Goal: Communication & Community: Answer question/provide support

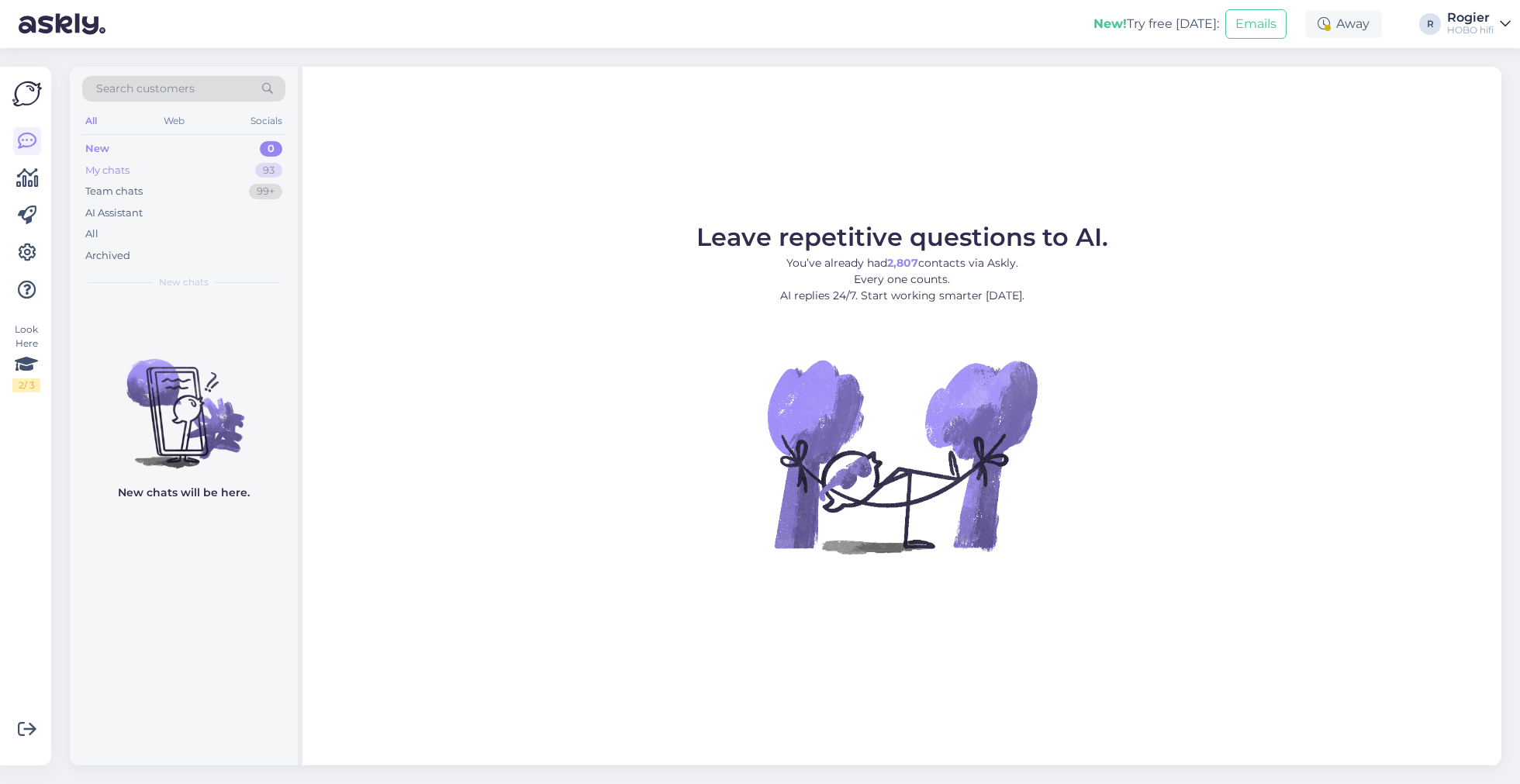
click at [141, 172] on div "My chats 93" at bounding box center [183, 170] width 203 height 22
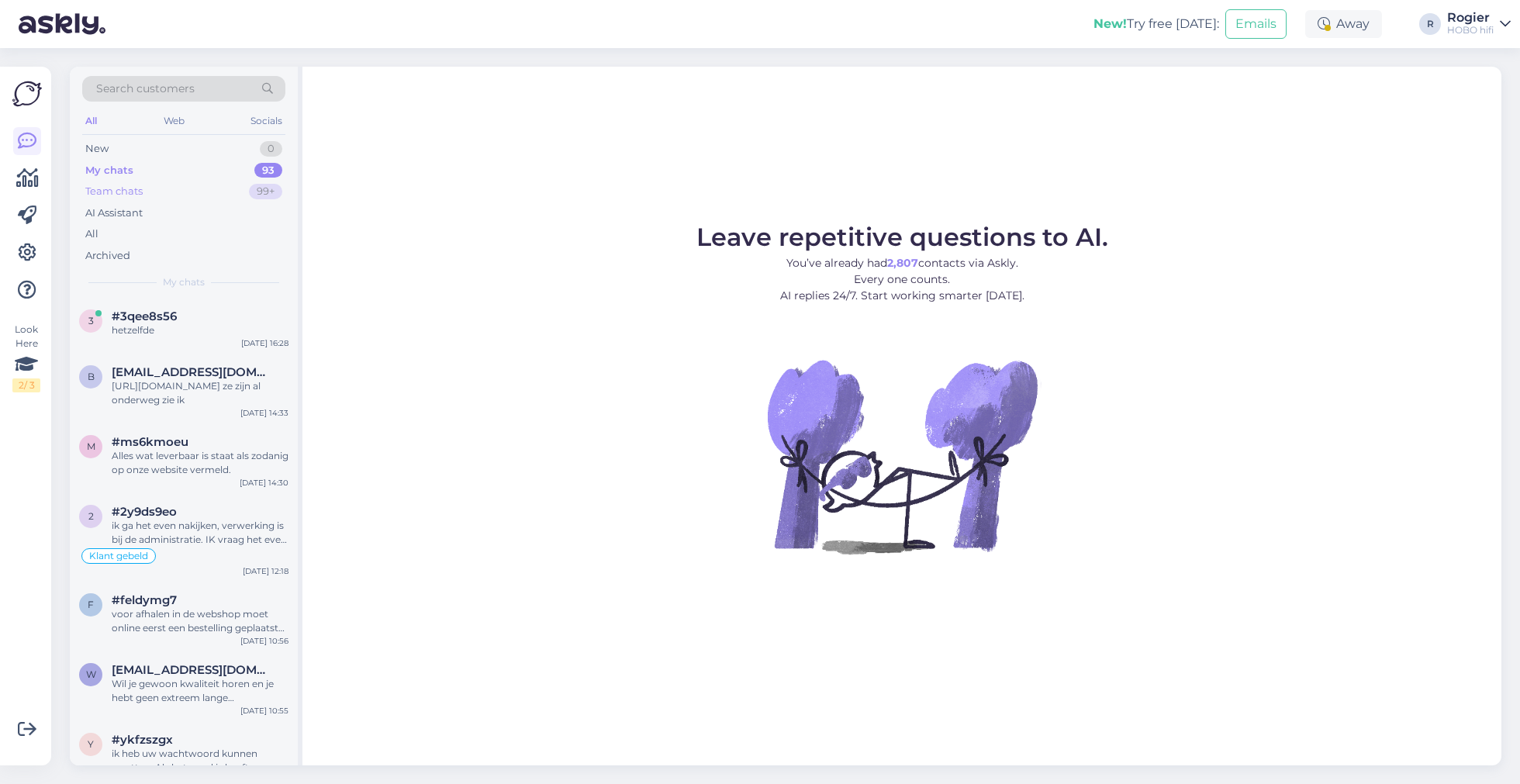
click at [135, 194] on div "Team chats" at bounding box center [114, 191] width 57 height 16
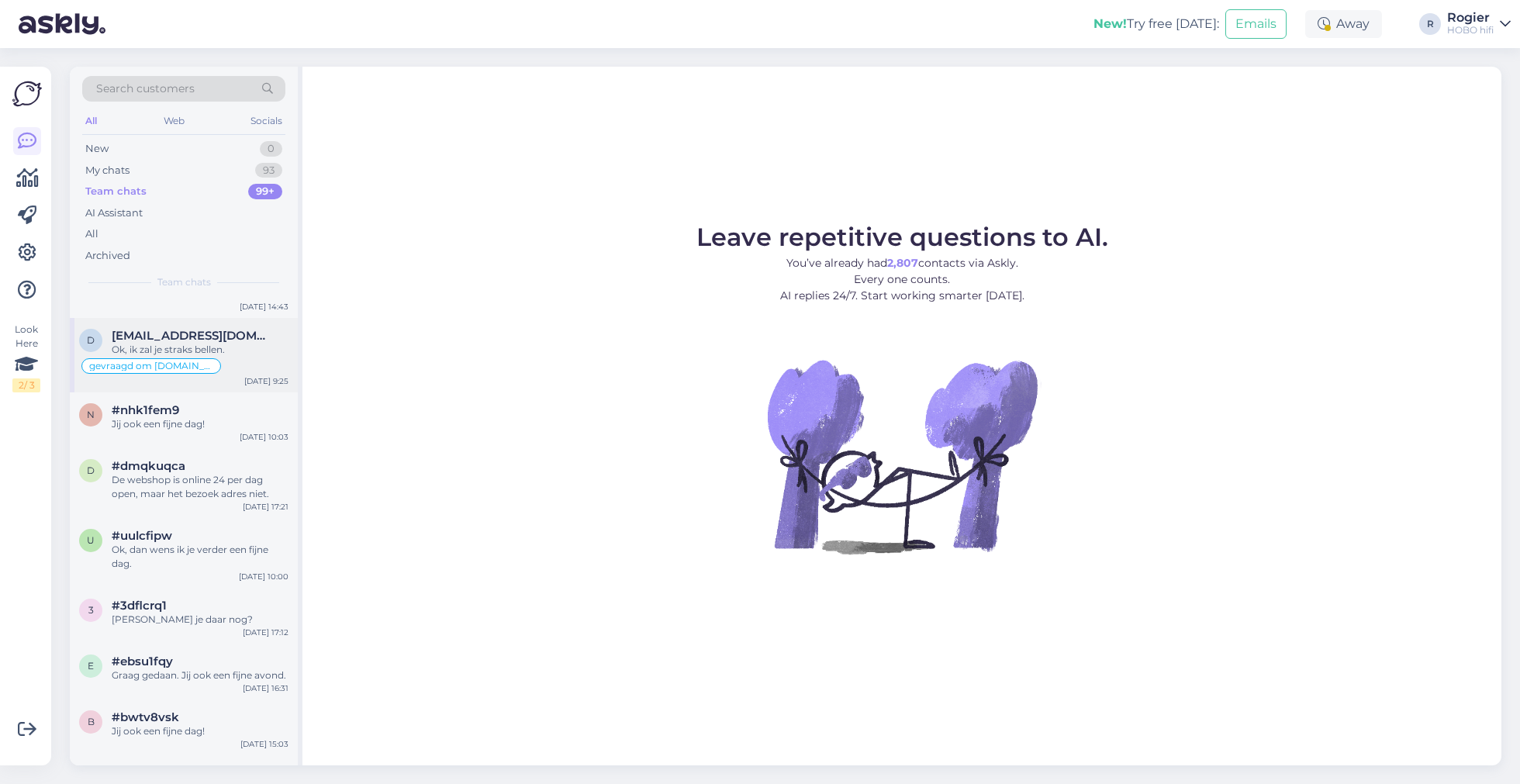
scroll to position [543, 0]
click at [225, 622] on div "3 #3dflcrq1 Ben je daar nog? [DATE] 17:12" at bounding box center [183, 611] width 228 height 56
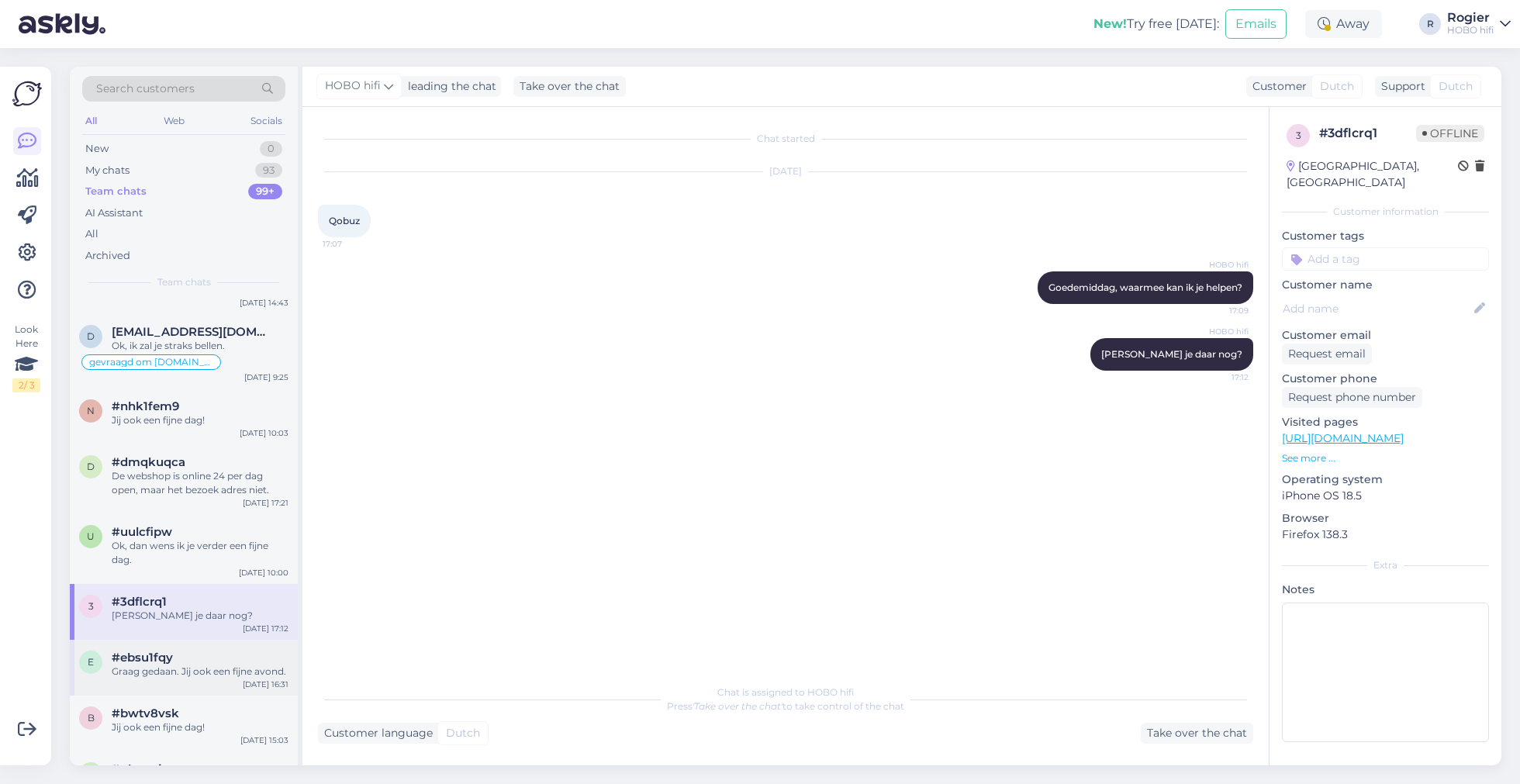
click at [220, 660] on div "#ebsu1fqy" at bounding box center [200, 657] width 177 height 14
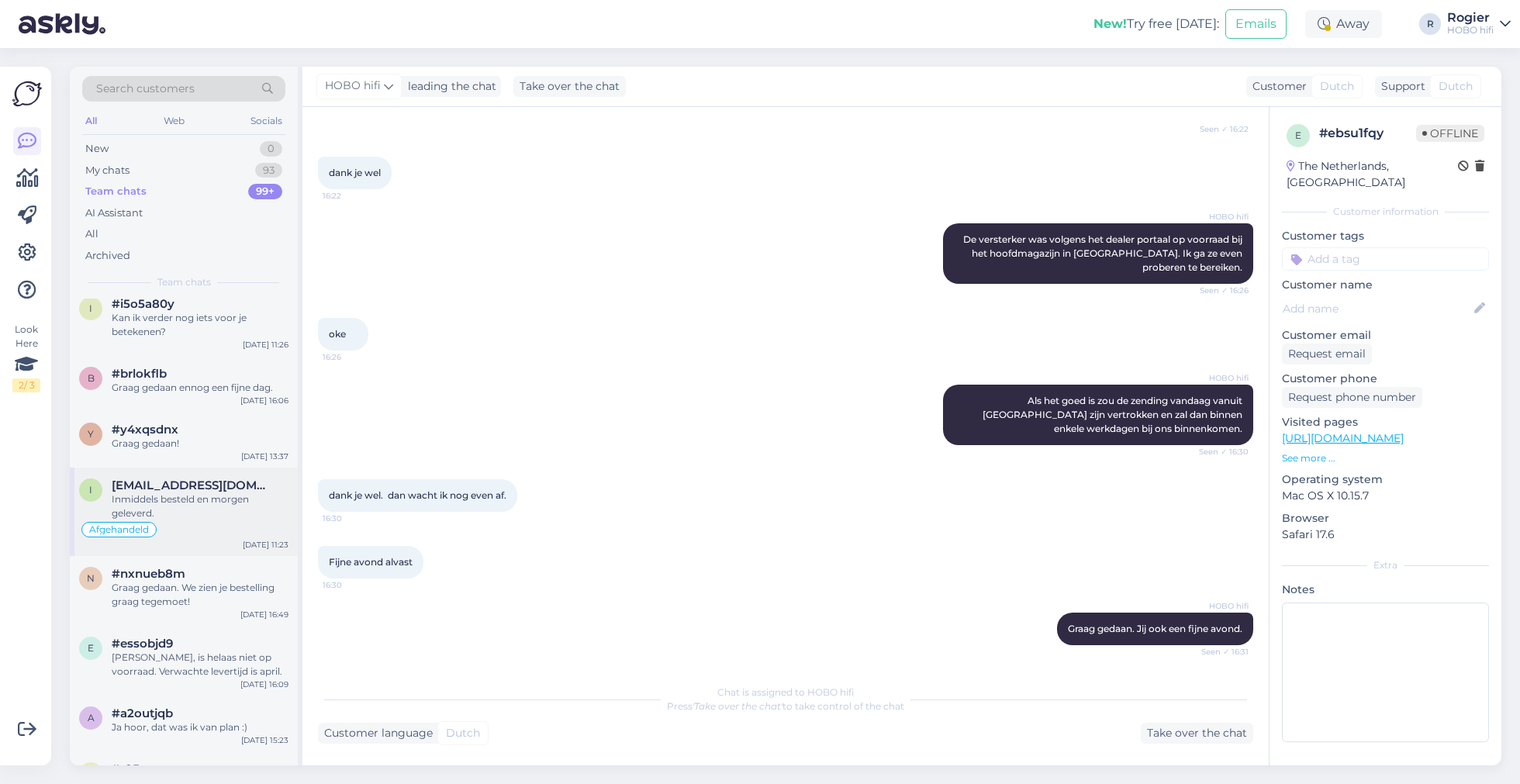
scroll to position [1395, 0]
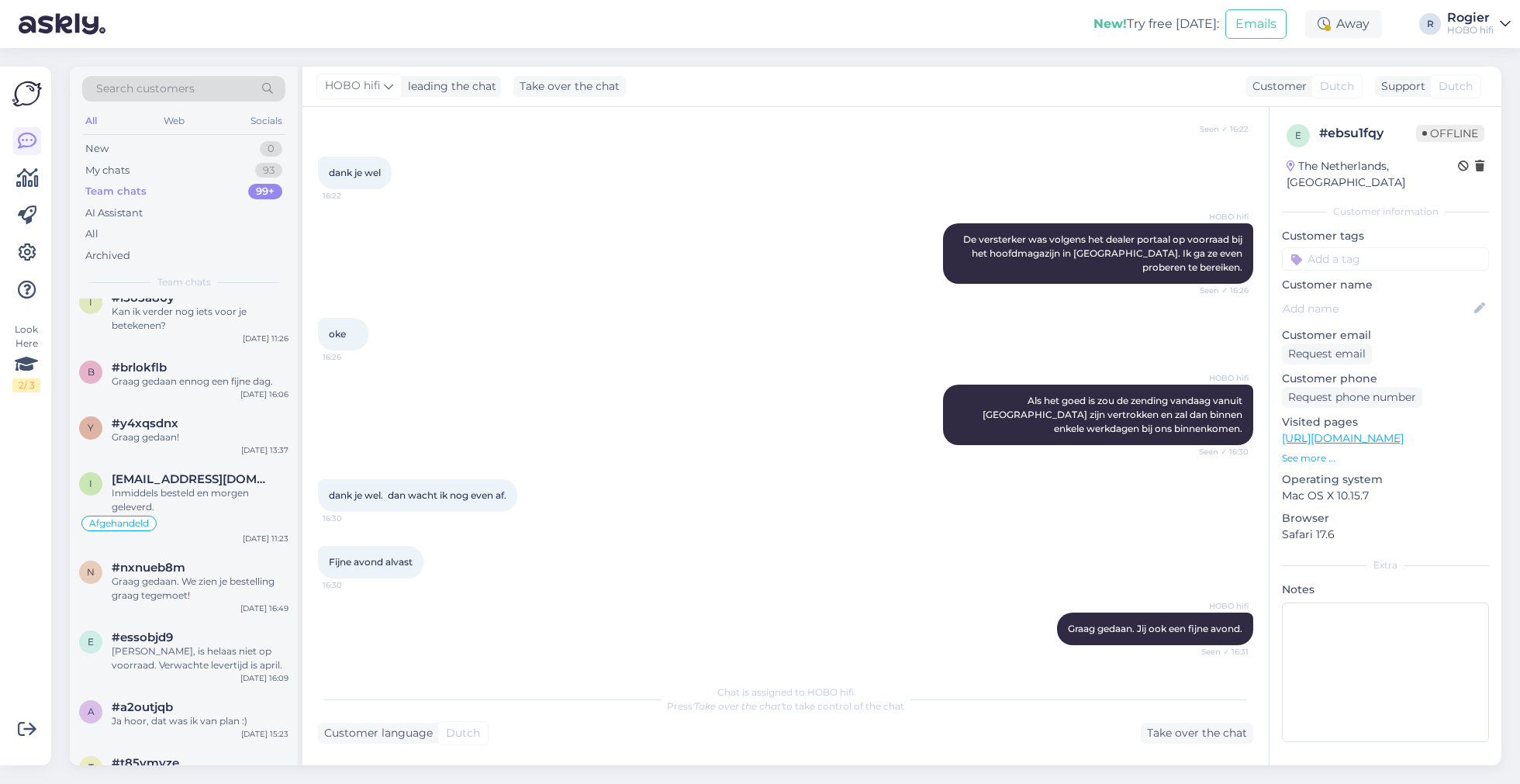
click at [183, 85] on span "Search customers" at bounding box center [145, 89] width 99 height 17
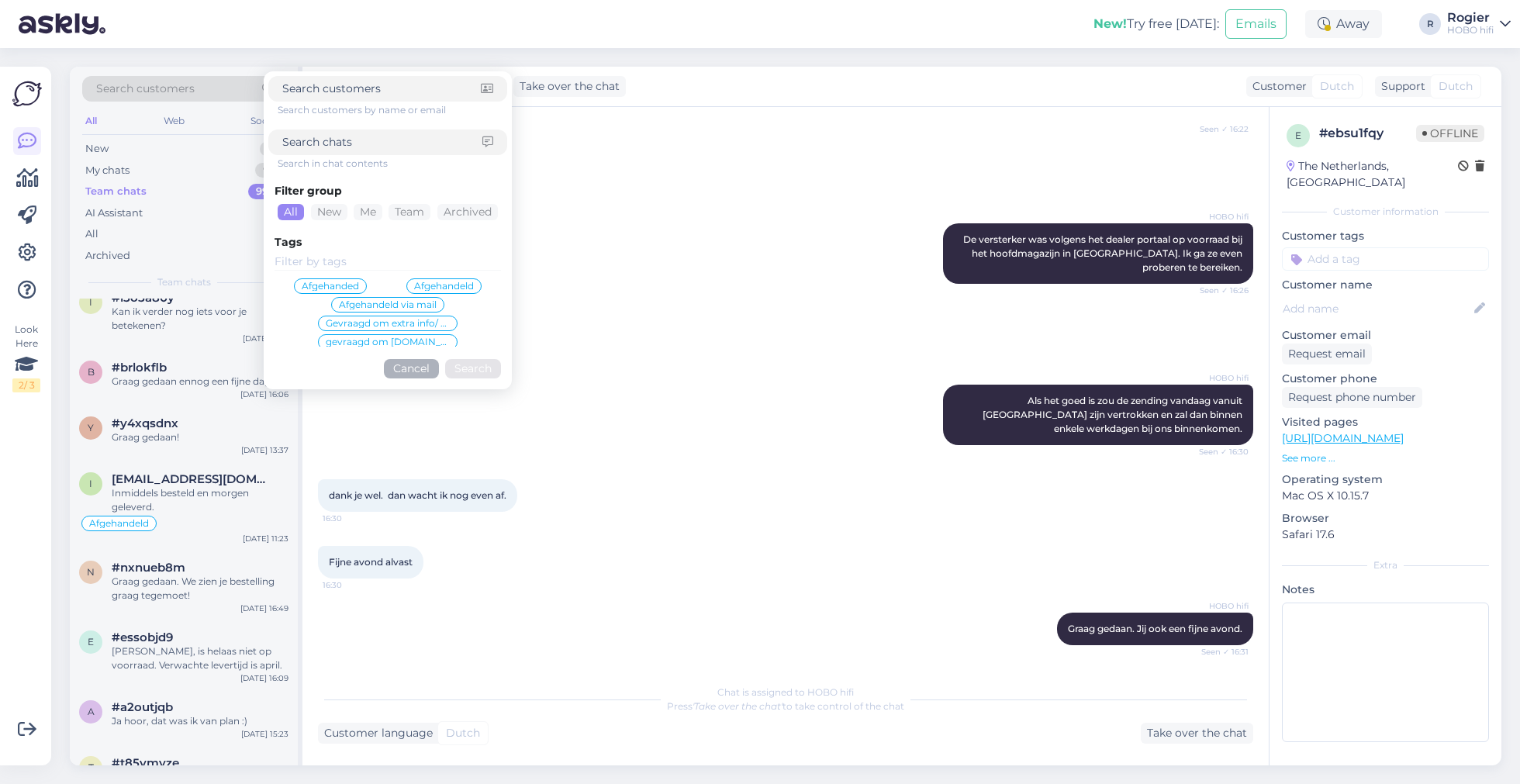
click at [140, 100] on div "Search customers" at bounding box center [183, 89] width 203 height 26
click at [149, 84] on span "Search customers" at bounding box center [145, 89] width 99 height 17
click at [553, 624] on div "HOBO hifi Graag gedaan. Jij ook een fijne avond. Seen ✓ 16:31" at bounding box center [785, 629] width 936 height 66
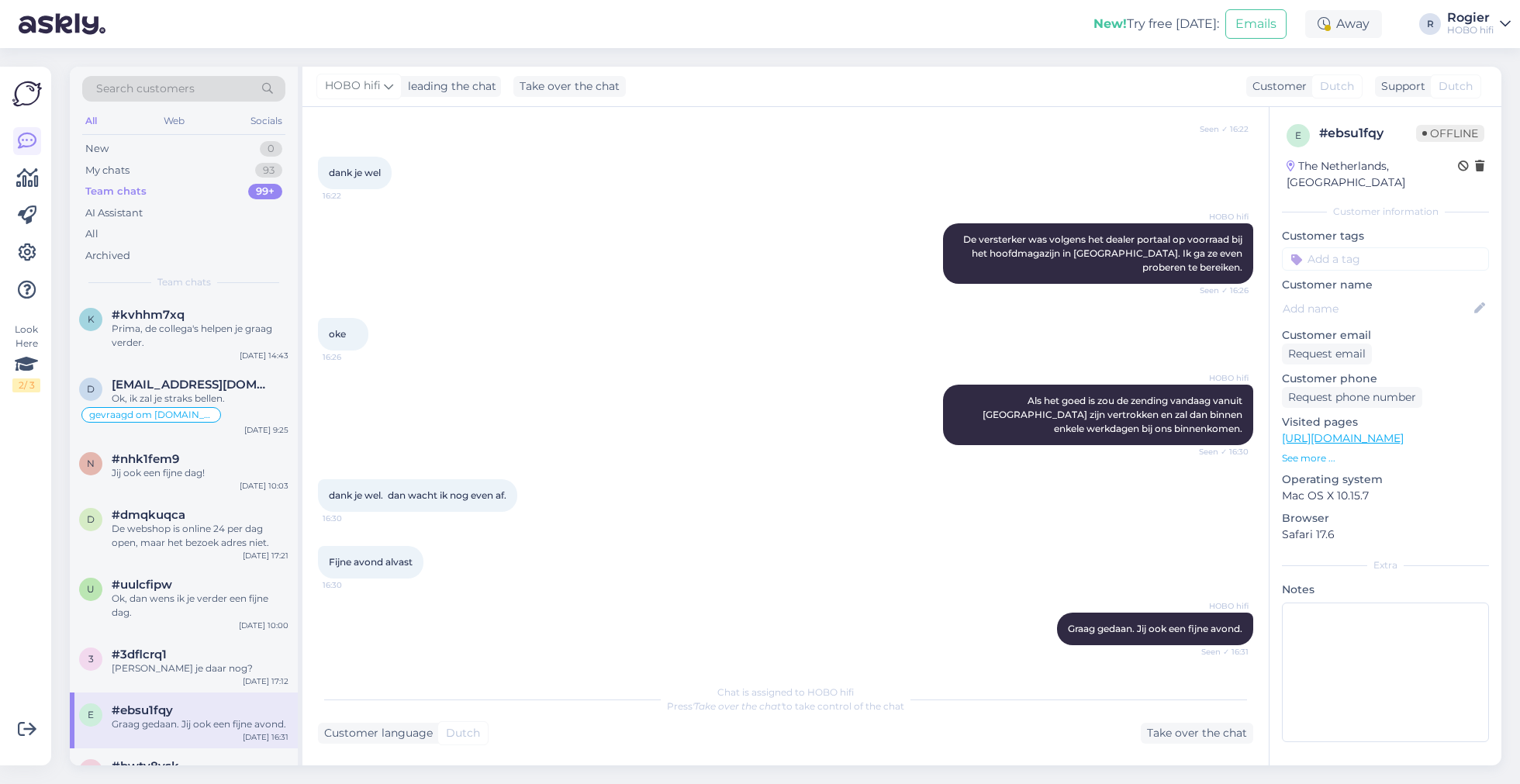
scroll to position [0, 0]
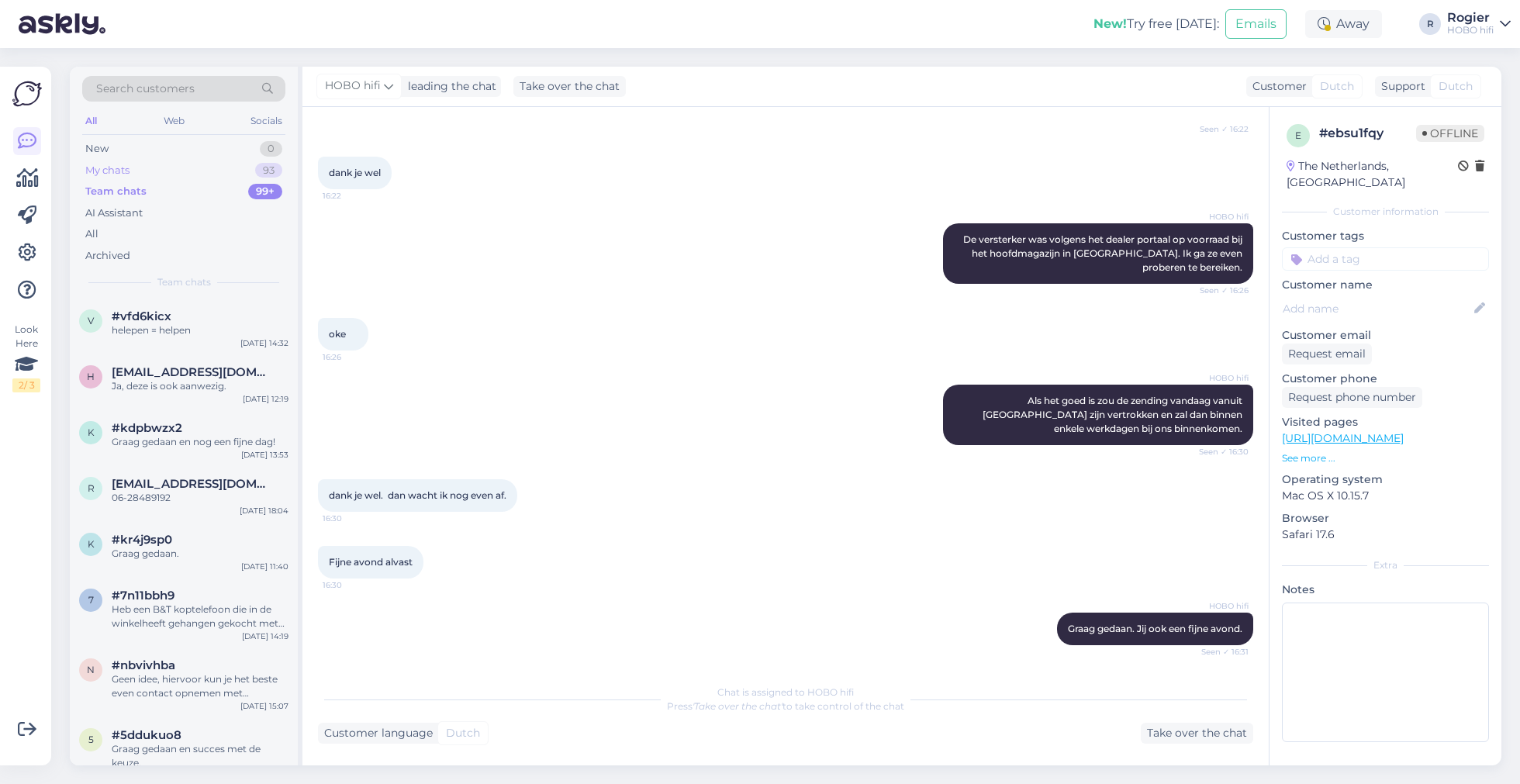
click at [128, 171] on div "My chats" at bounding box center [107, 170] width 44 height 16
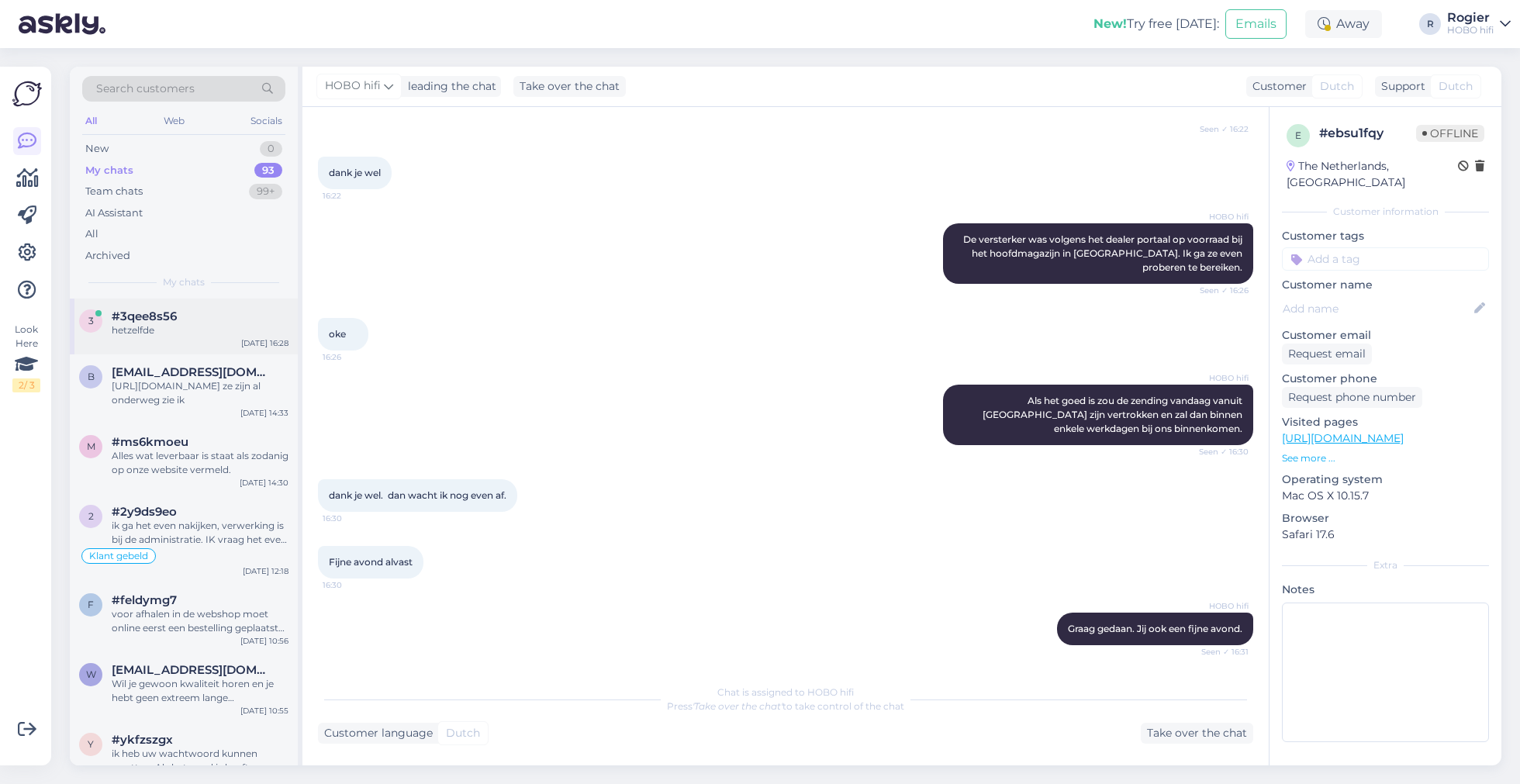
click at [152, 310] on span "#3qee8s56" at bounding box center [144, 316] width 65 height 14
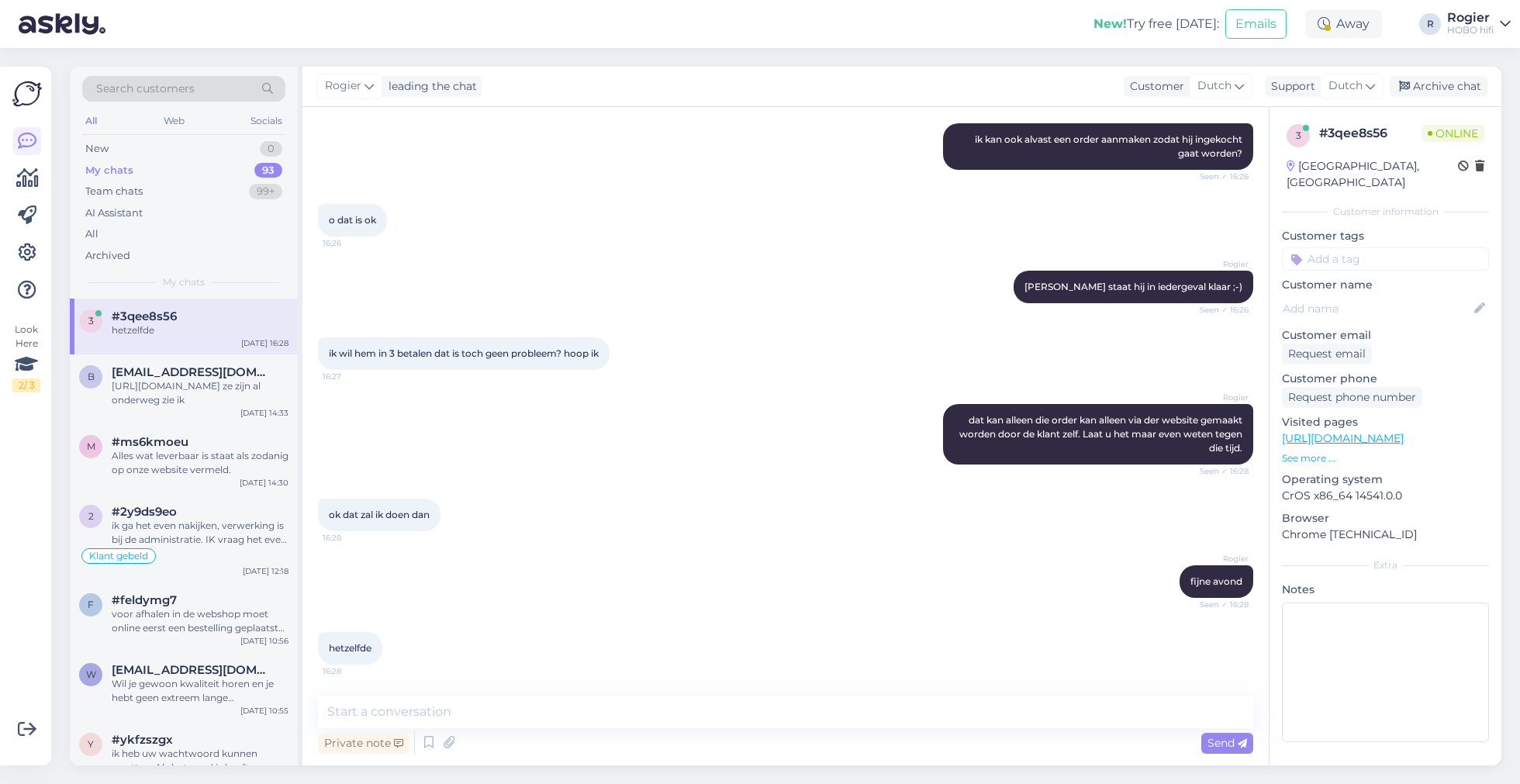
scroll to position [41, 0]
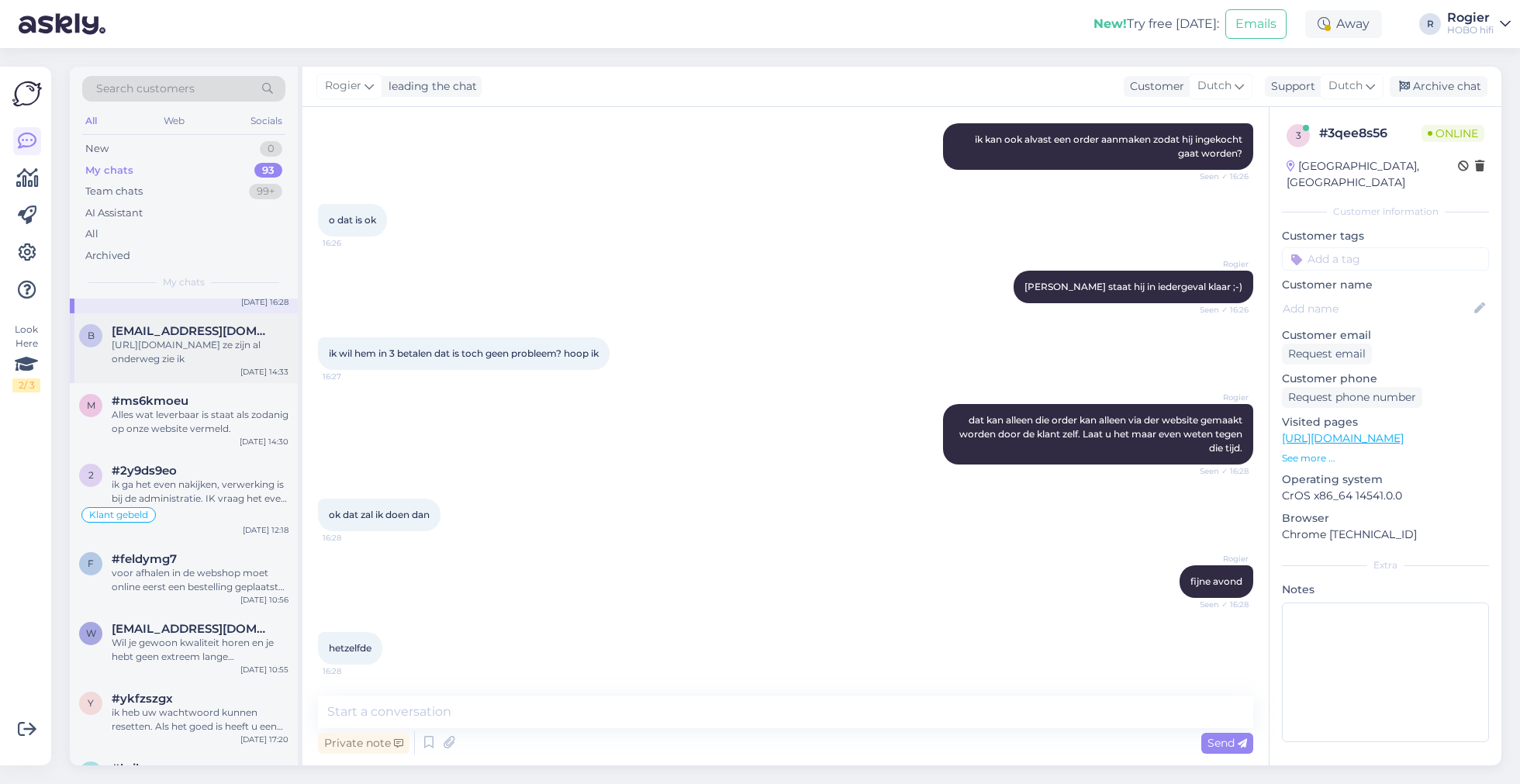
click at [215, 348] on div "[URL][DOMAIN_NAME] ze zijn al onderweg zie ik" at bounding box center [200, 352] width 177 height 28
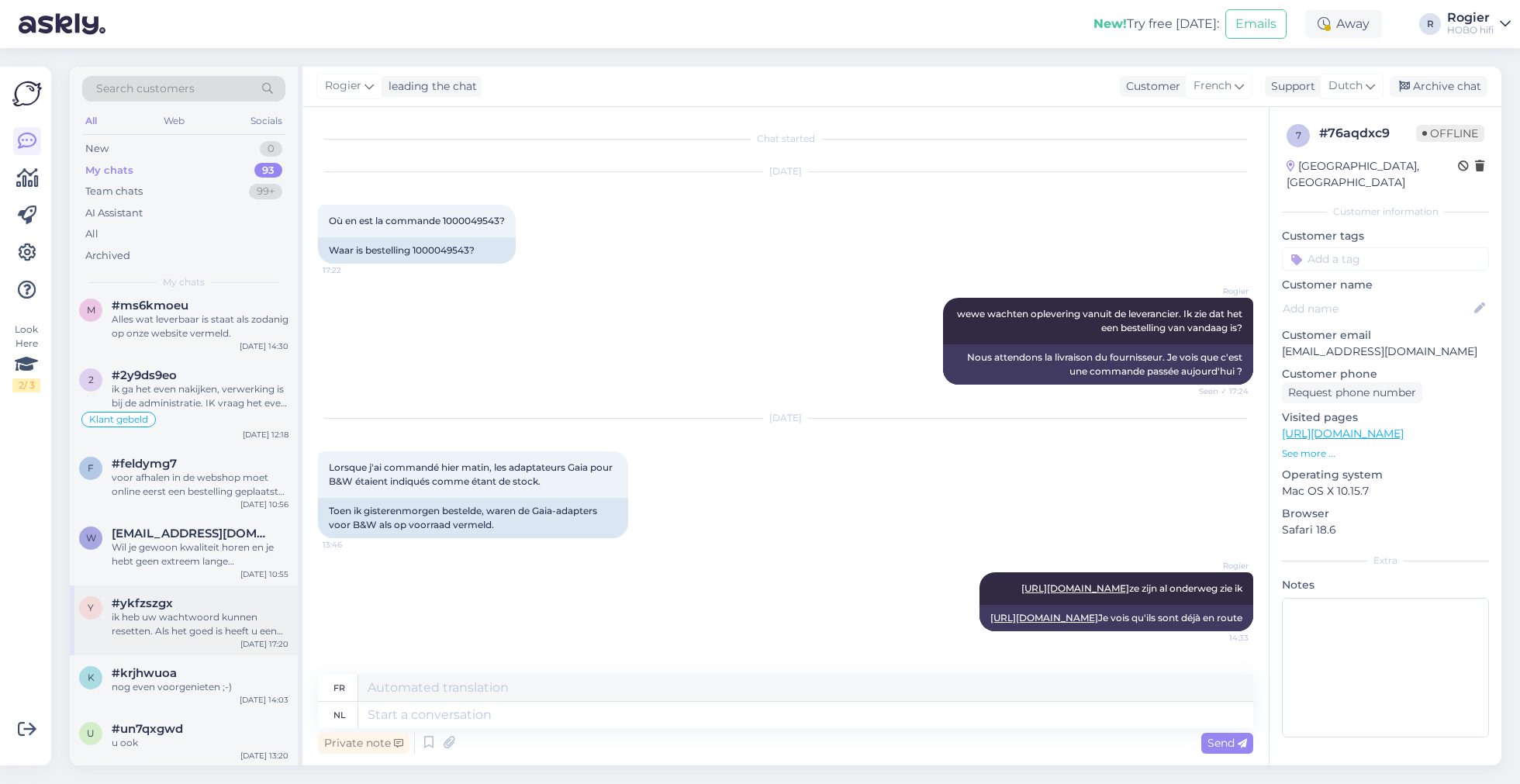
scroll to position [165, 0]
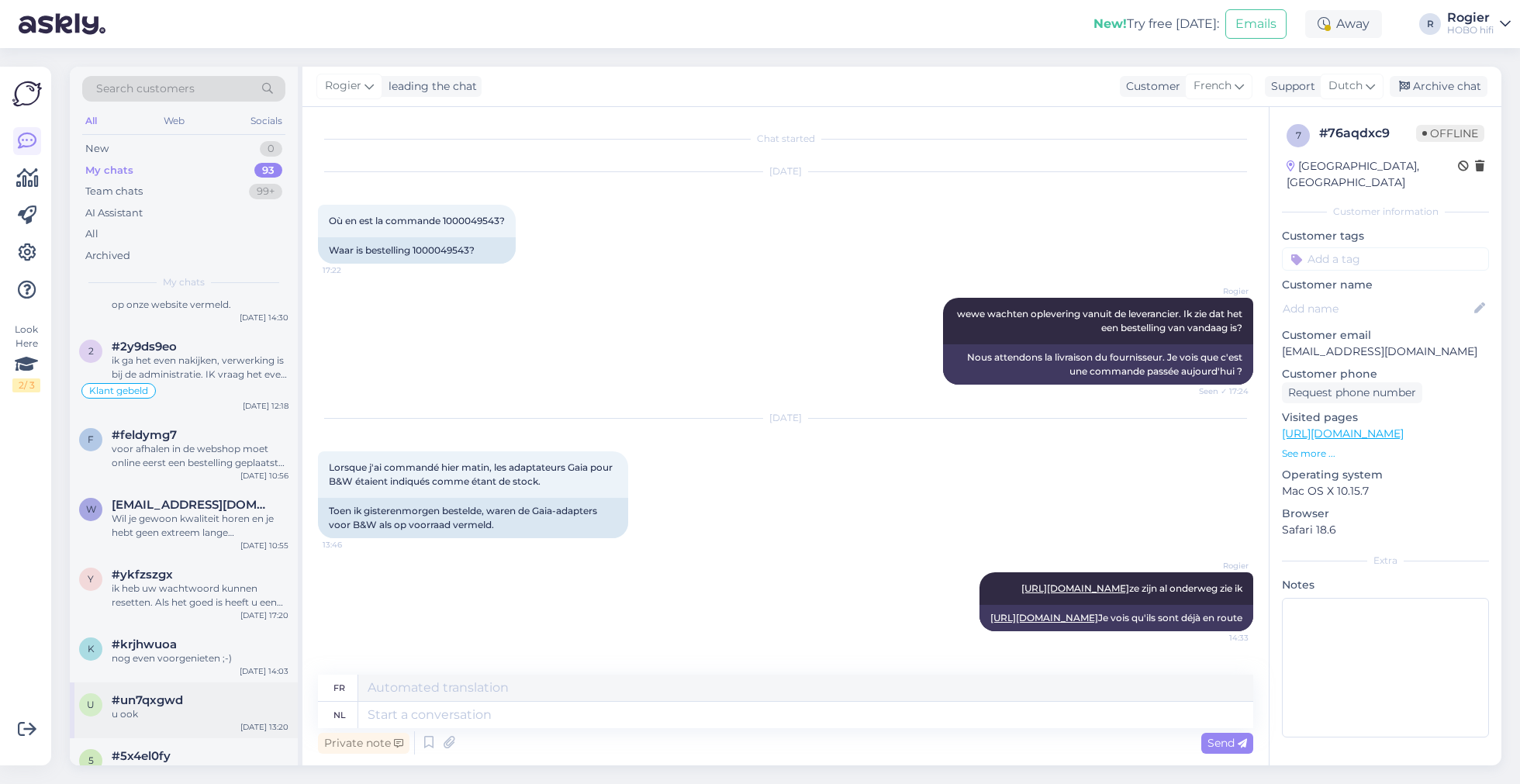
click at [201, 712] on div "u ook" at bounding box center [200, 713] width 177 height 14
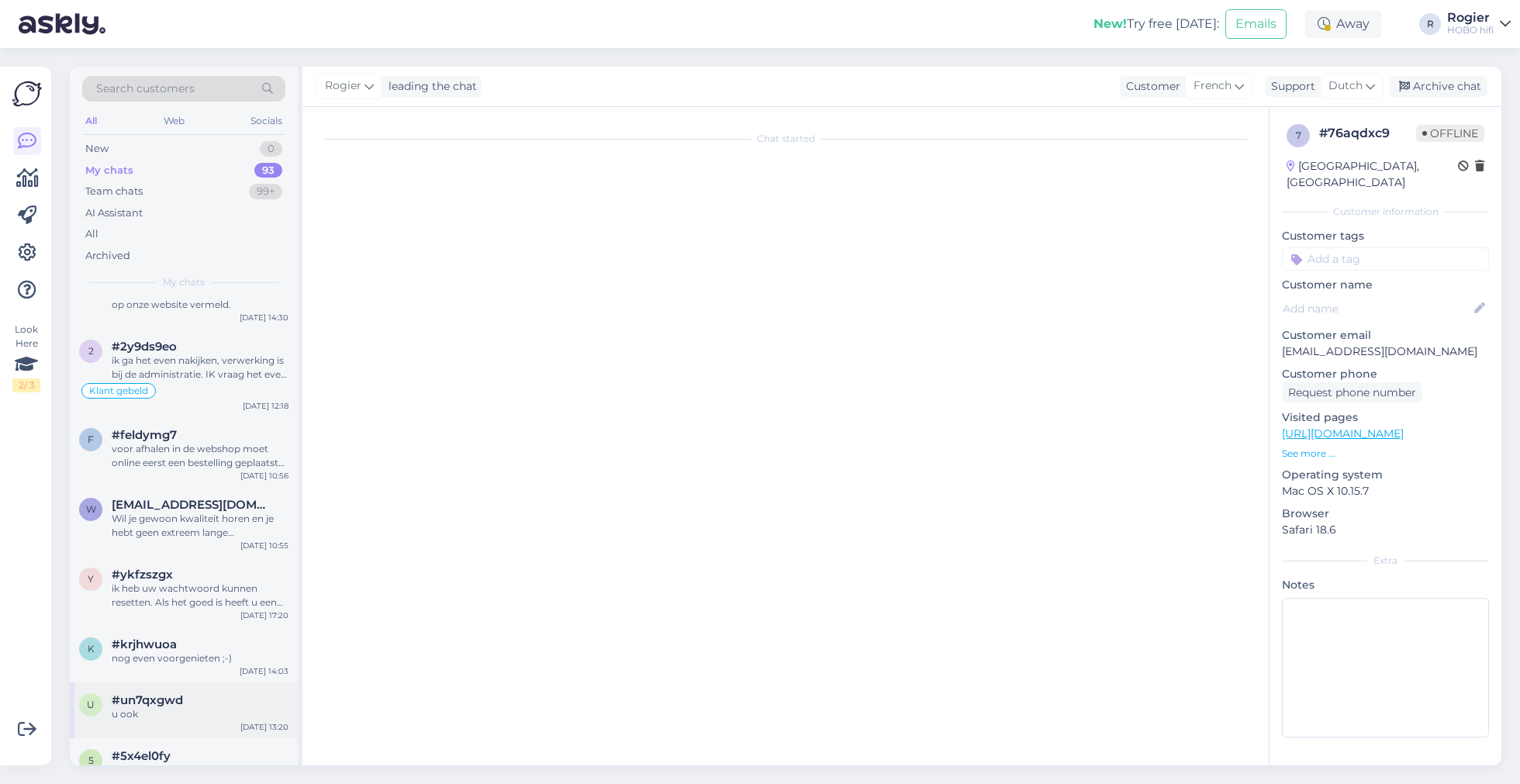
scroll to position [656, 0]
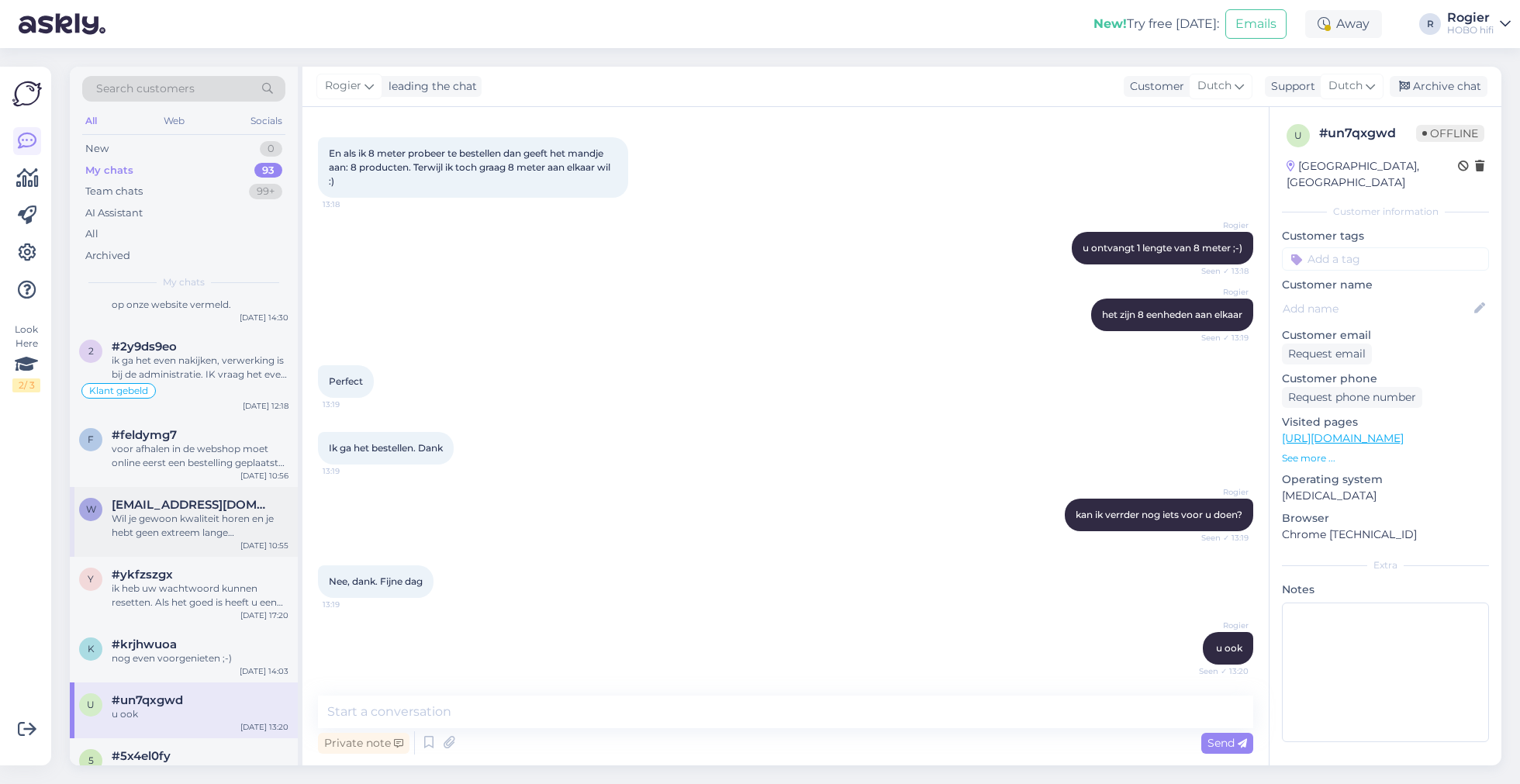
click at [219, 520] on div "Wil je gewoon kwaliteit horen en je hebt geen extreem lange kabeltrajecten? Dan…" at bounding box center [200, 526] width 177 height 28
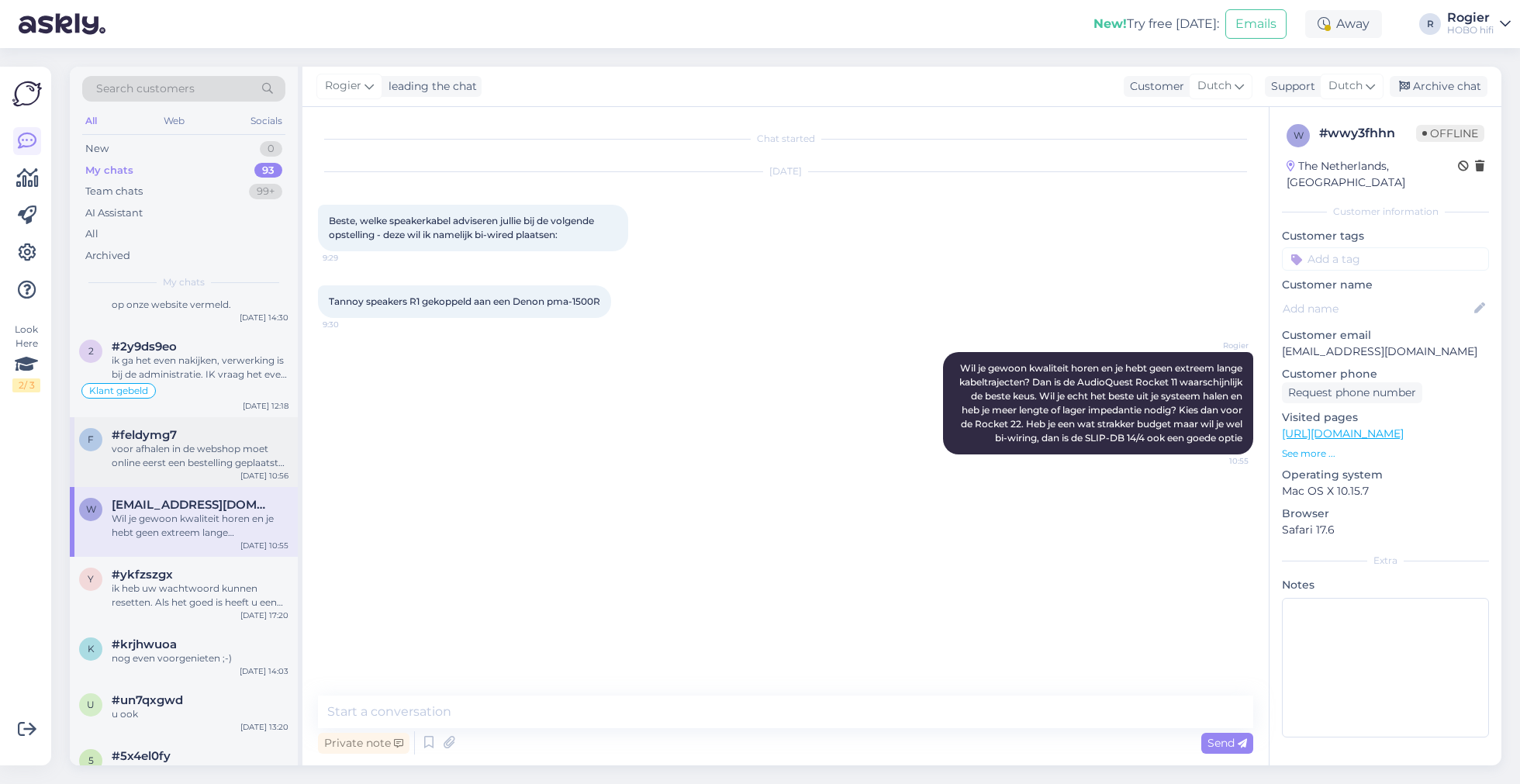
click at [219, 465] on div "voor afhalen in de webshop moet online eerst een bestelling geplaatst worden ;-)" at bounding box center [200, 456] width 177 height 28
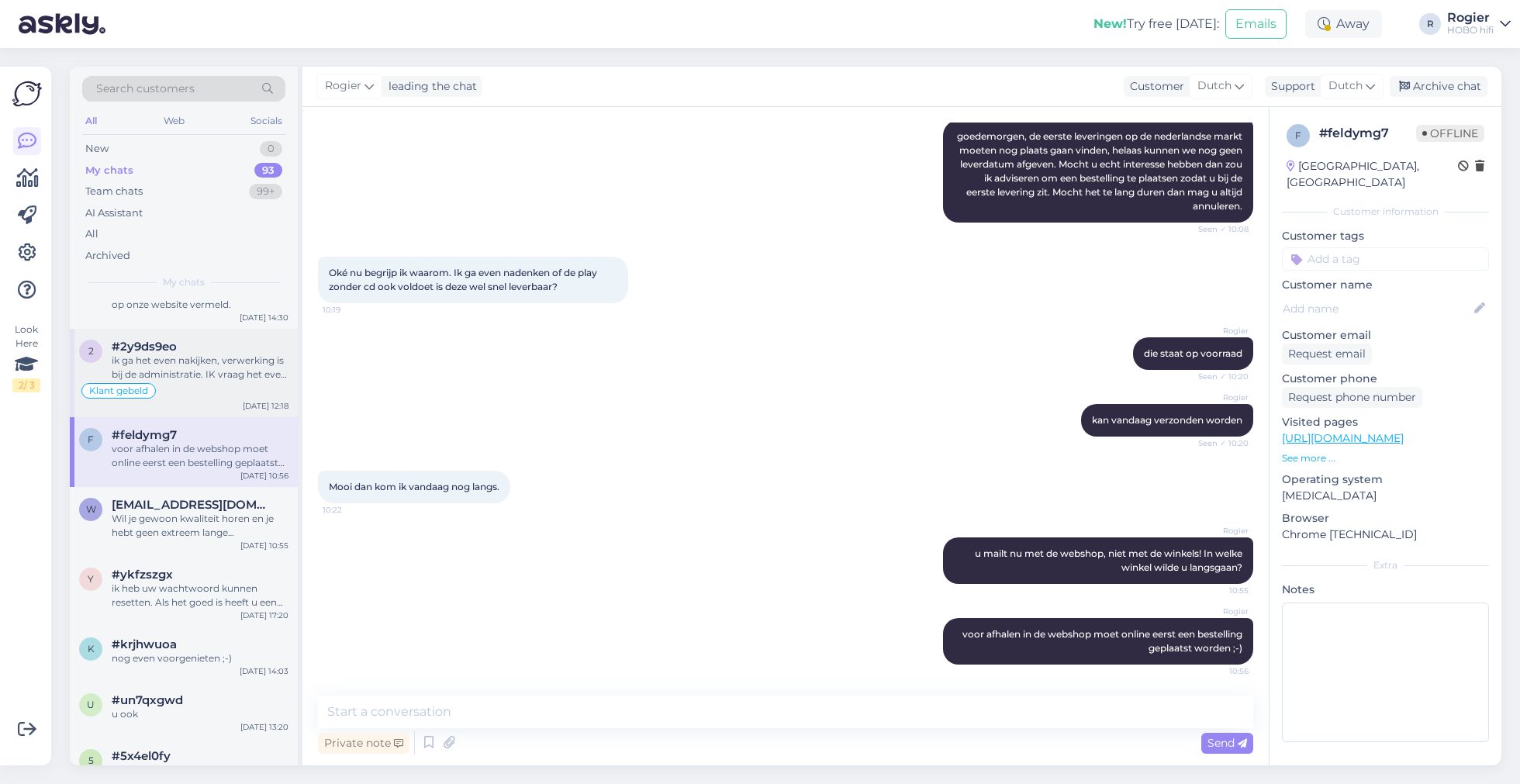
click at [222, 391] on div "Klant gebeld" at bounding box center [183, 391] width 209 height 18
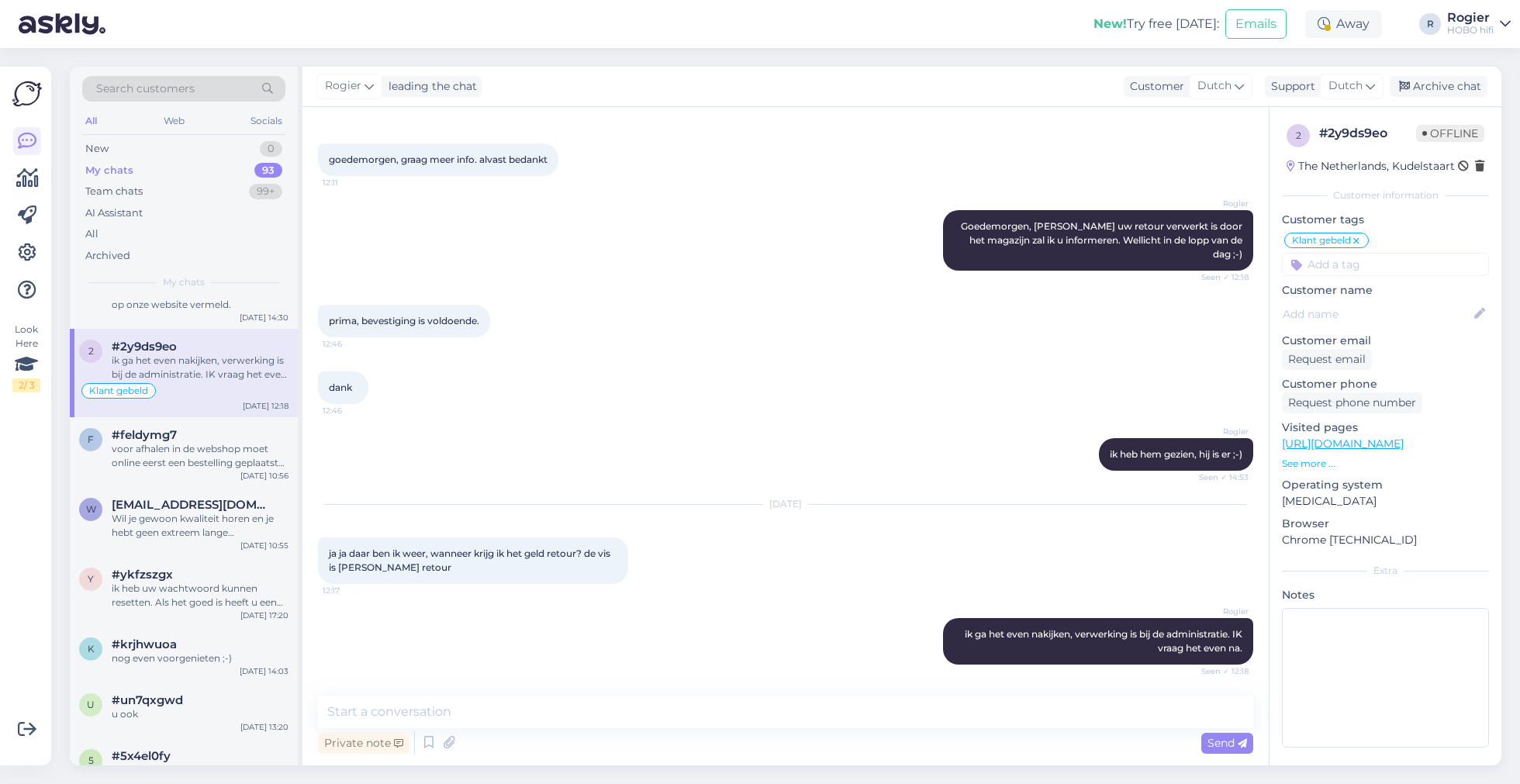
scroll to position [0, 0]
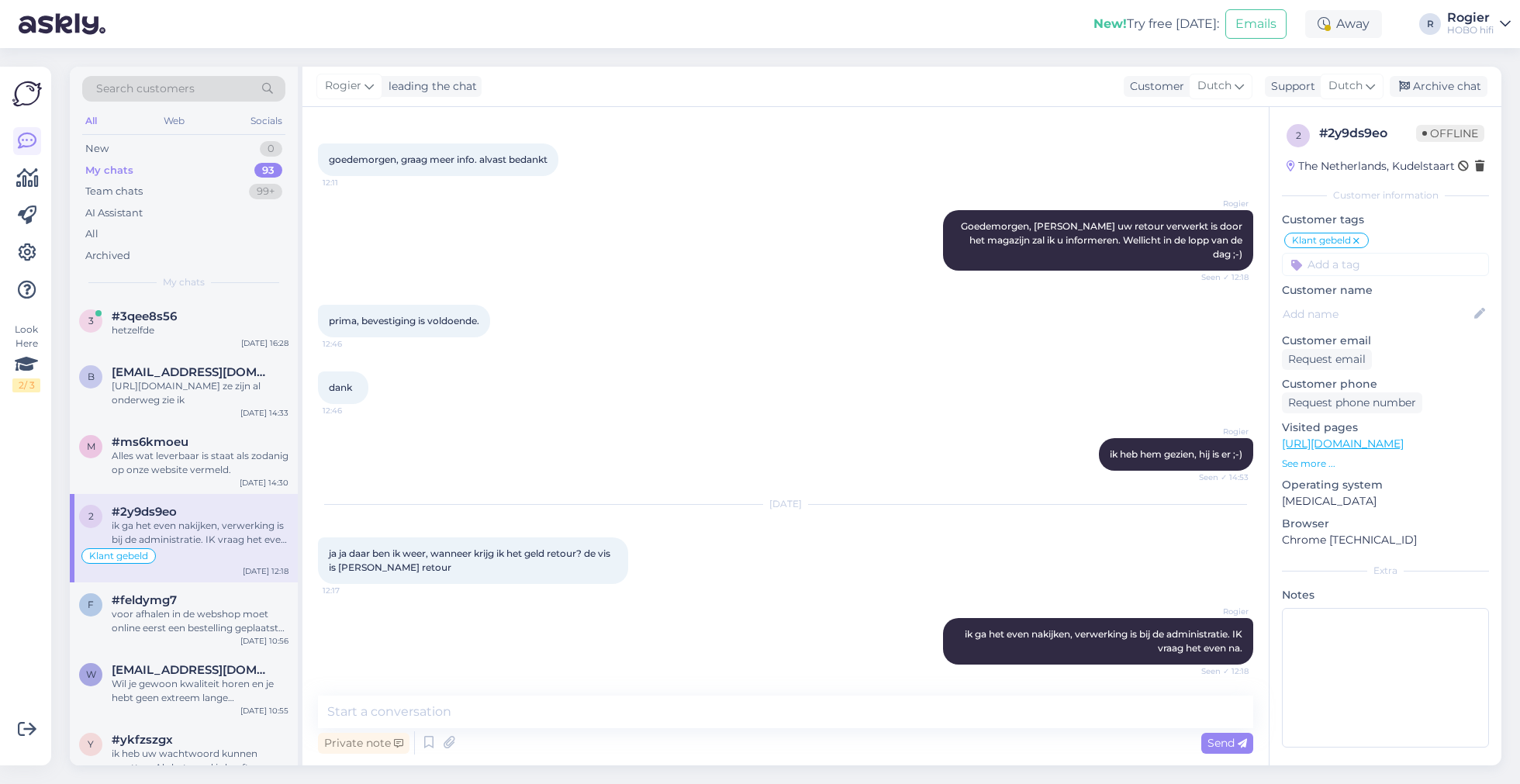
click at [222, 391] on div "[URL][DOMAIN_NAME] ze zijn al onderweg zie ik" at bounding box center [200, 393] width 177 height 28
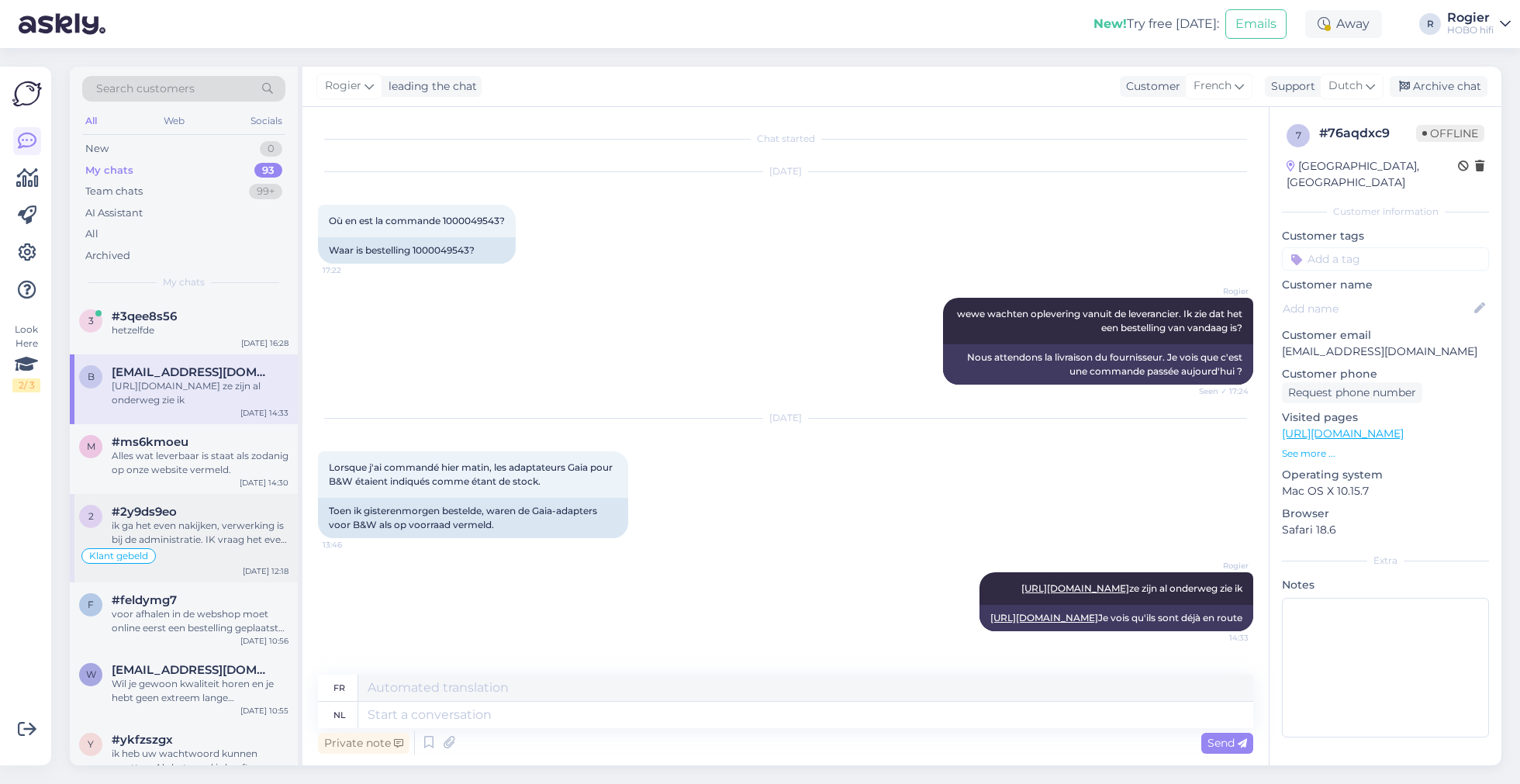
scroll to position [16, 0]
click at [219, 436] on div "#ms6kmoeu" at bounding box center [200, 441] width 177 height 14
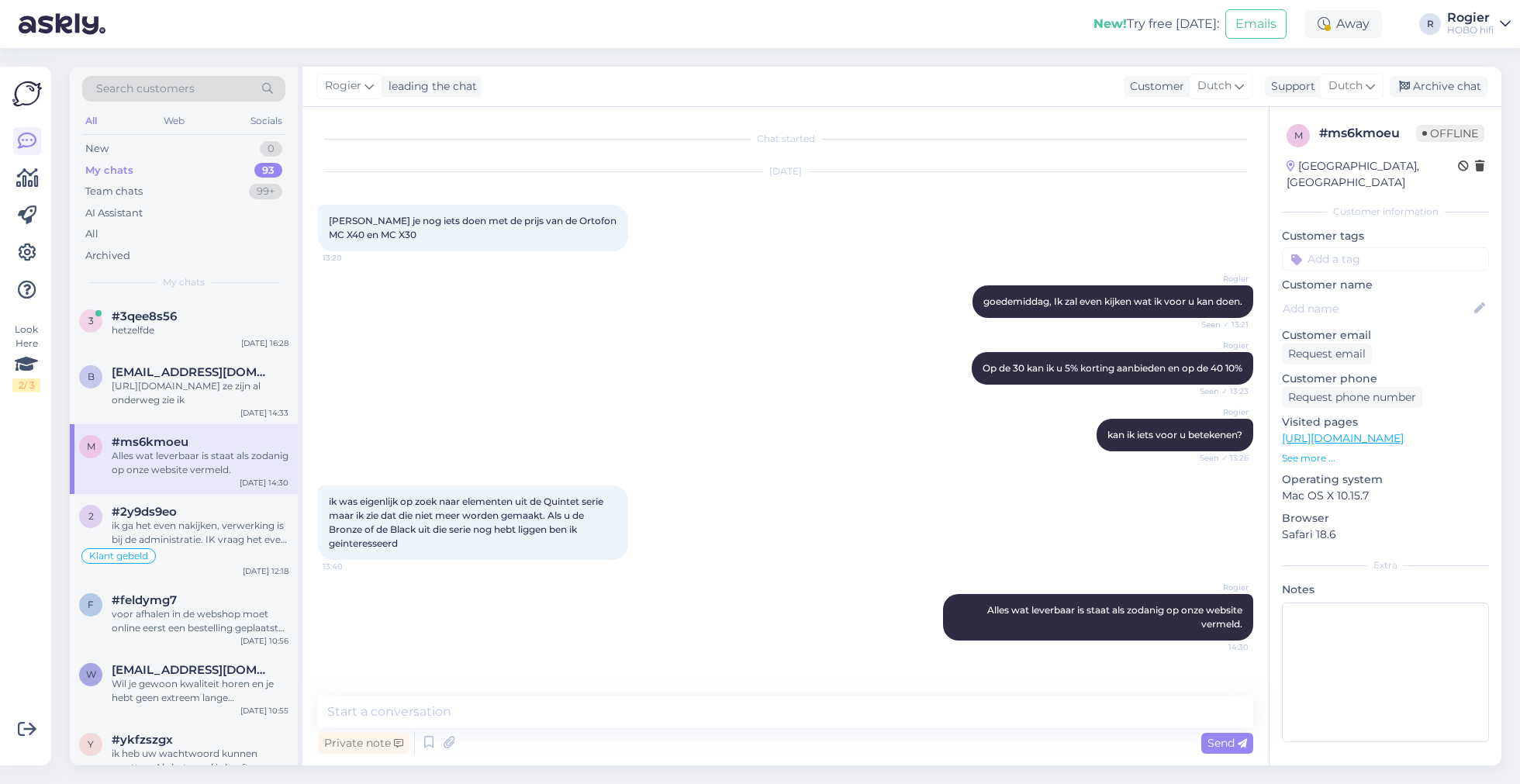
scroll to position [0, 0]
click at [723, 714] on textarea at bounding box center [785, 711] width 936 height 32
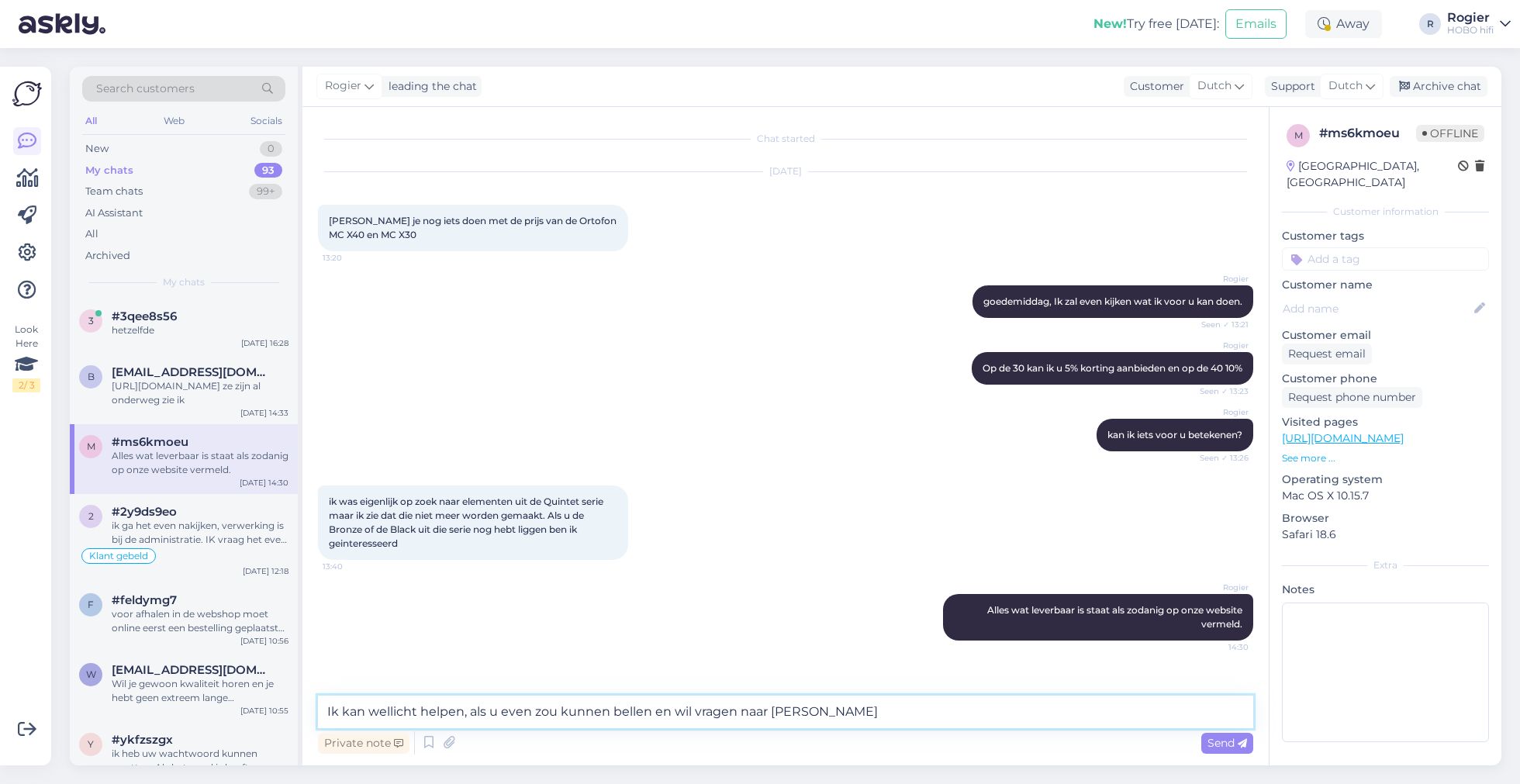
type textarea "Ik kan wellicht helpen, als u even zou kunnen bellen en wil vragen naar [PERSON…"
